Goal: Task Accomplishment & Management: Use online tool/utility

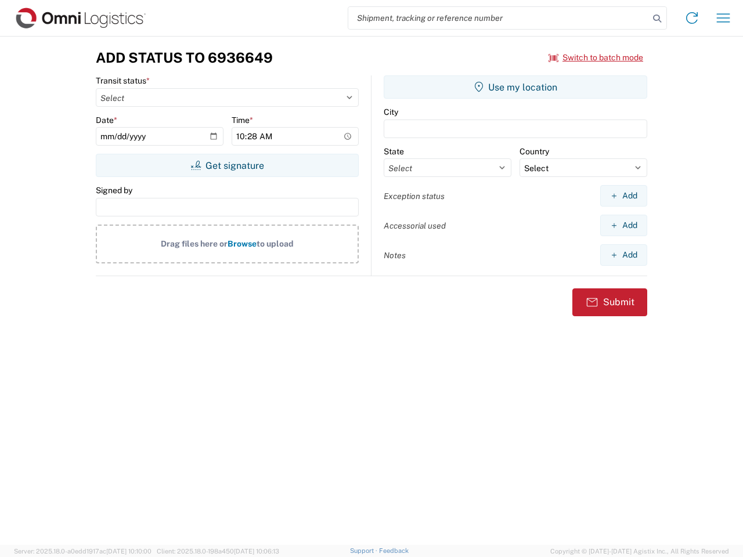
click at [499, 18] on input "search" at bounding box center [498, 18] width 301 height 22
click at [657, 19] on icon at bounding box center [657, 18] width 16 height 16
click at [692, 18] on icon at bounding box center [692, 18] width 19 height 19
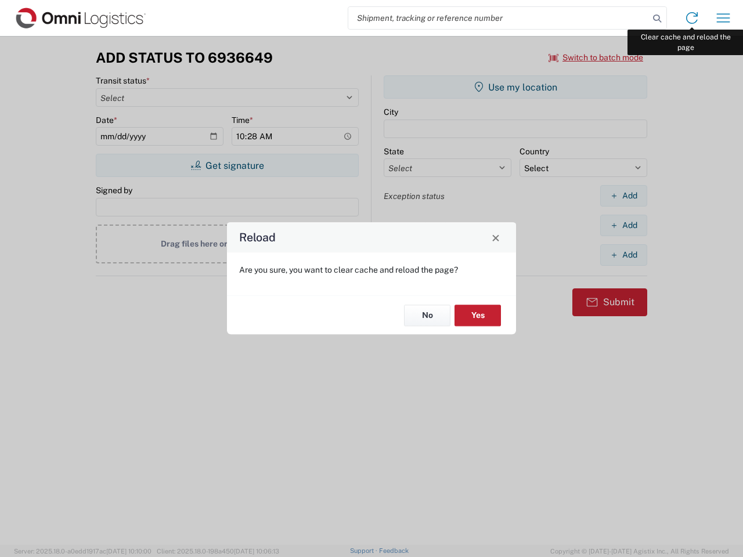
click at [724, 18] on div "Reload Are you sure, you want to clear cache and reload the page? No Yes" at bounding box center [371, 278] width 743 height 557
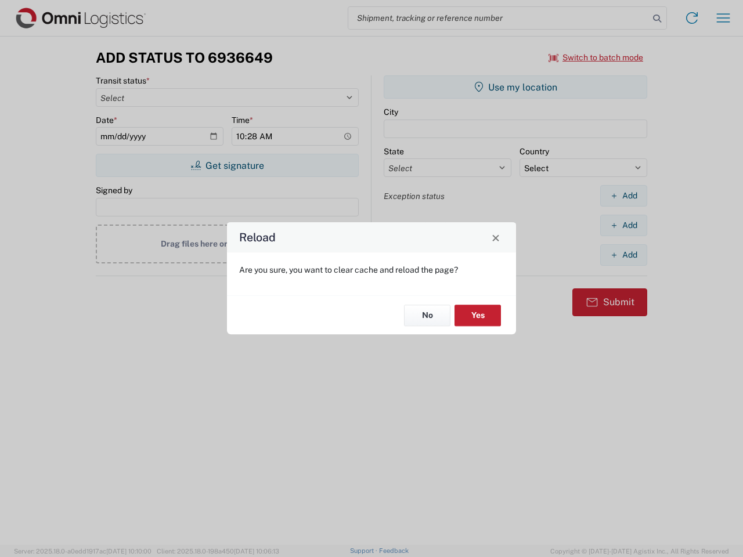
click at [596, 57] on div "Reload Are you sure, you want to clear cache and reload the page? No Yes" at bounding box center [371, 278] width 743 height 557
click at [227, 166] on div "Reload Are you sure, you want to clear cache and reload the page? No Yes" at bounding box center [371, 278] width 743 height 557
click at [516, 87] on div "Reload Are you sure, you want to clear cache and reload the page? No Yes" at bounding box center [371, 278] width 743 height 557
click at [624, 196] on div "Reload Are you sure, you want to clear cache and reload the page? No Yes" at bounding box center [371, 278] width 743 height 557
click at [624, 225] on div "Reload Are you sure, you want to clear cache and reload the page? No Yes" at bounding box center [371, 278] width 743 height 557
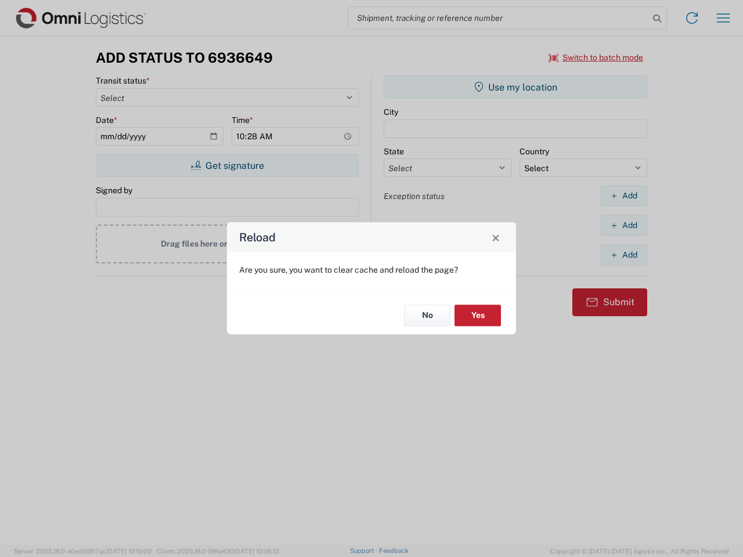
click at [624, 255] on div "Reload Are you sure, you want to clear cache and reload the page? No Yes" at bounding box center [371, 278] width 743 height 557
